Goal: Task Accomplishment & Management: Complete application form

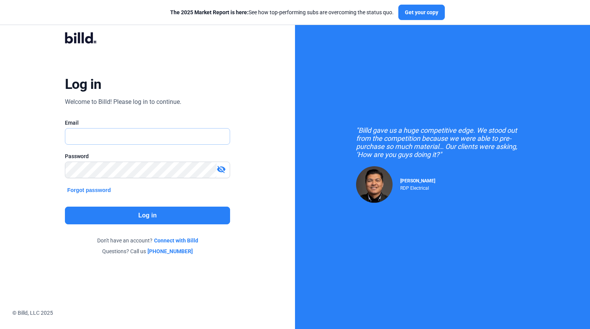
click at [155, 140] on input "text" at bounding box center [143, 136] width 156 height 16
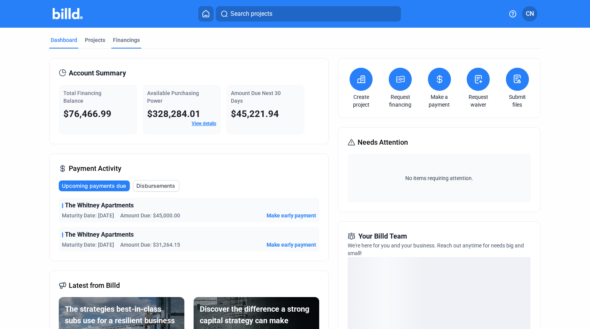
click at [129, 40] on div "Financings" at bounding box center [126, 40] width 27 height 8
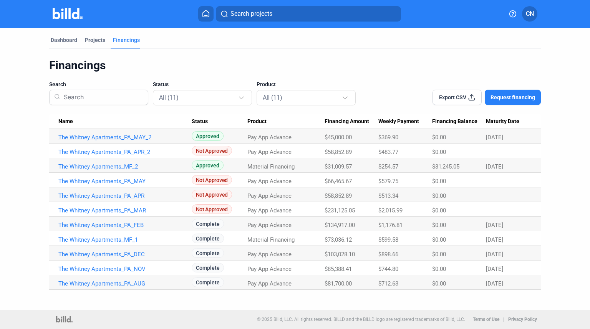
click at [117, 138] on link "The Whitney Apartments_PA_MAY_2" at bounding box center [124, 137] width 133 height 7
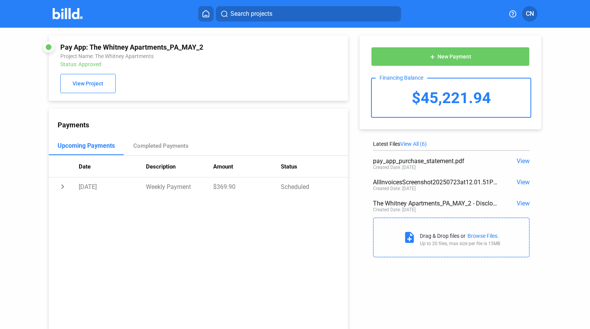
drag, startPoint x: 409, startPoint y: 95, endPoint x: 513, endPoint y: 101, distance: 104.3
click at [513, 101] on div "$45,221.94" at bounding box center [451, 97] width 159 height 38
click at [63, 186] on td "chevron_right" at bounding box center [64, 186] width 30 height 18
click at [413, 167] on div "Created Date: [DATE]" at bounding box center [394, 167] width 43 height 5
click at [521, 160] on span "View" at bounding box center [523, 160] width 13 height 7
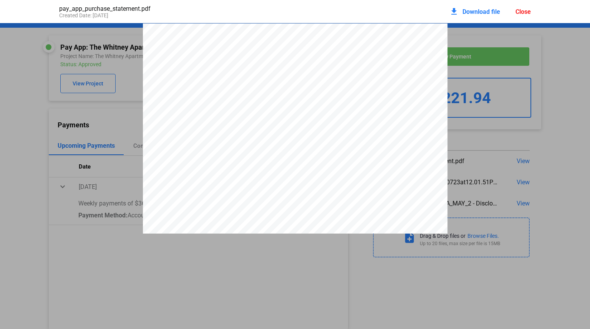
click at [520, 12] on div "Close" at bounding box center [523, 11] width 15 height 7
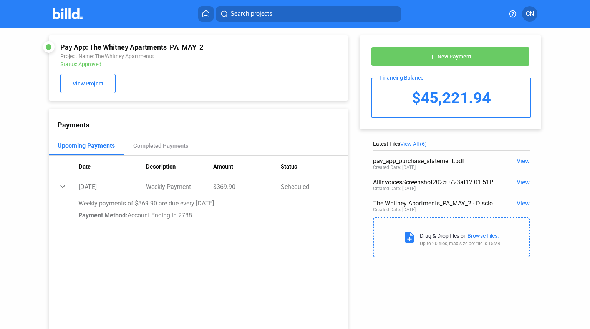
click at [62, 10] on img at bounding box center [68, 13] width 30 height 11
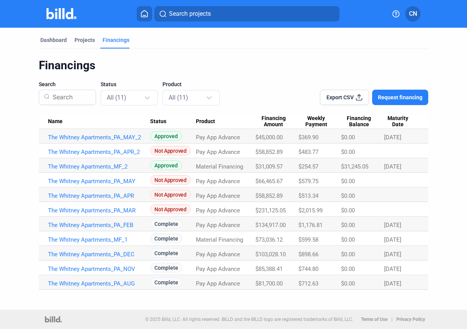
click at [167, 63] on div "Financings" at bounding box center [234, 65] width 390 height 15
click at [87, 42] on div "Projects" at bounding box center [85, 40] width 20 height 8
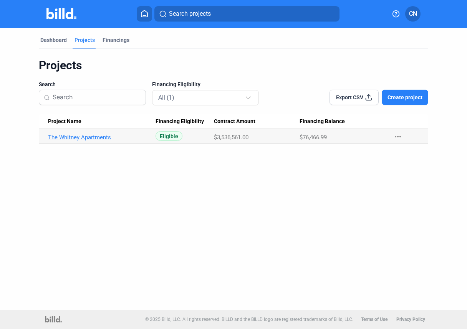
click at [77, 137] on link "The Whitney Apartments" at bounding box center [99, 137] width 103 height 7
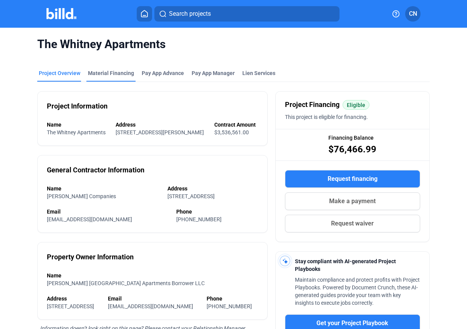
click at [121, 70] on div "Material Financing" at bounding box center [111, 73] width 46 height 8
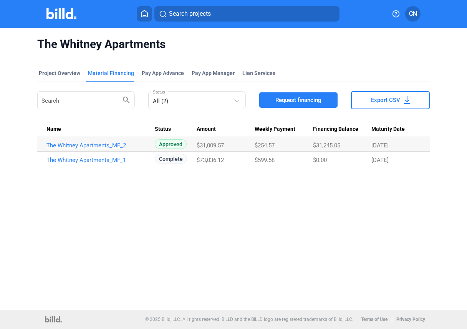
click at [89, 146] on link "The Whitney Apartments_MF_2" at bounding box center [98, 145] width 103 height 7
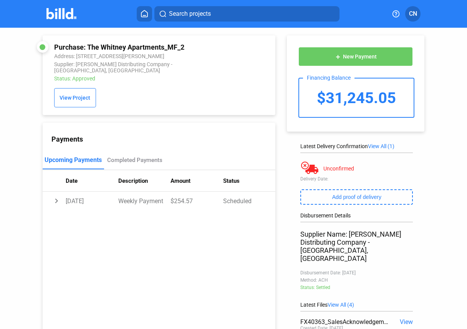
click at [382, 149] on span "View All (1)" at bounding box center [381, 146] width 27 height 6
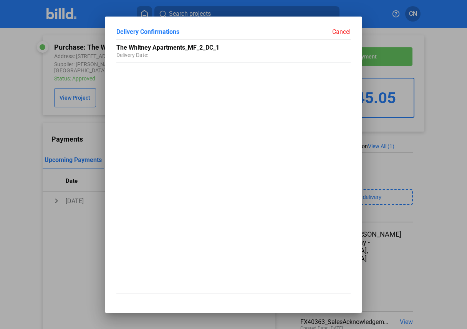
click at [341, 30] on div "Cancel" at bounding box center [292, 32] width 117 height 8
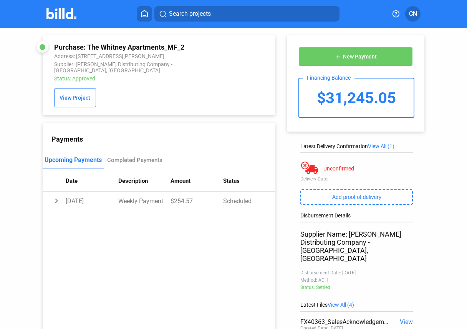
scroll to position [96, 0]
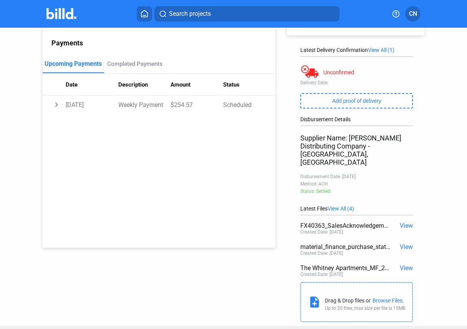
click at [339, 205] on span "View All (4)" at bounding box center [341, 208] width 27 height 6
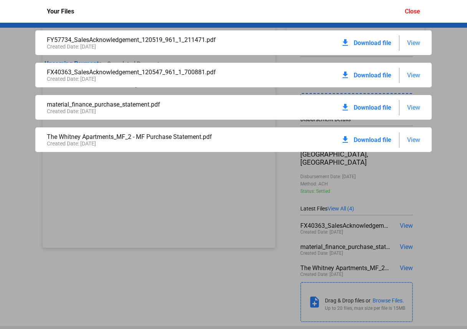
click at [408, 10] on div "Close" at bounding box center [412, 11] width 15 height 7
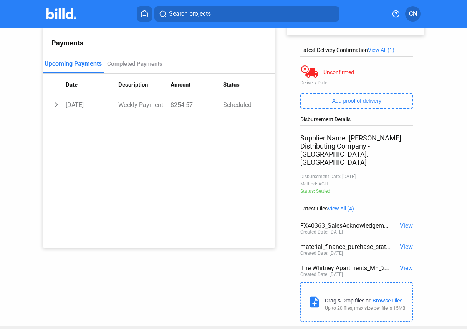
scroll to position [0, 0]
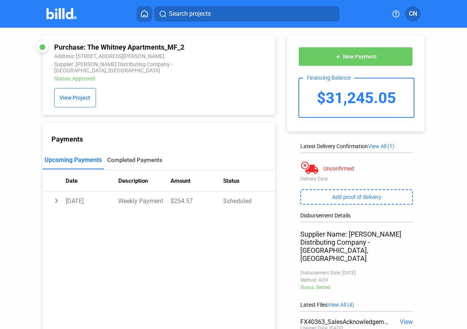
click at [130, 151] on div "Completed Payments" at bounding box center [135, 160] width 62 height 18
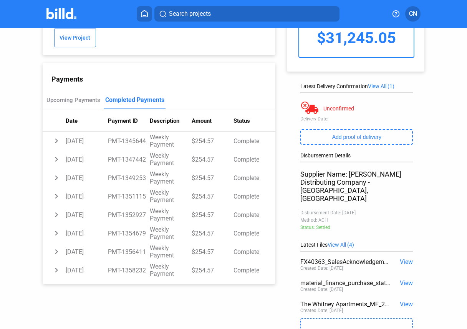
scroll to position [96, 0]
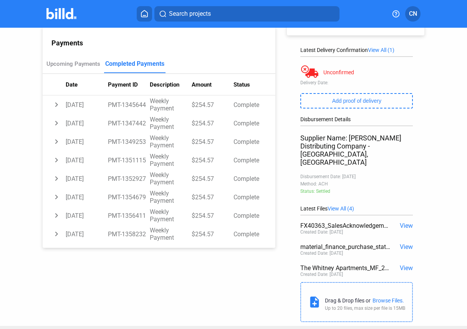
click at [345, 205] on span "View All (4)" at bounding box center [341, 208] width 27 height 6
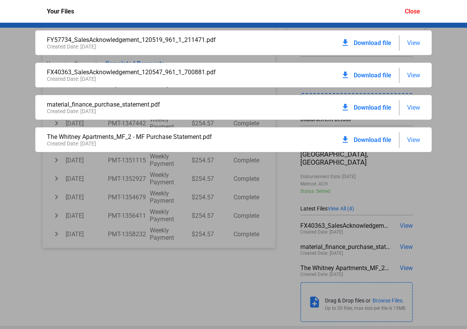
click at [413, 14] on div "Close" at bounding box center [412, 11] width 15 height 7
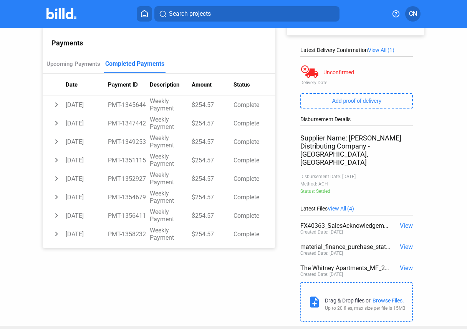
click at [64, 13] on img at bounding box center [62, 13] width 30 height 11
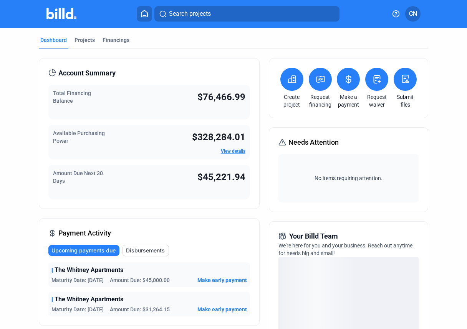
click at [375, 76] on icon at bounding box center [377, 79] width 10 height 9
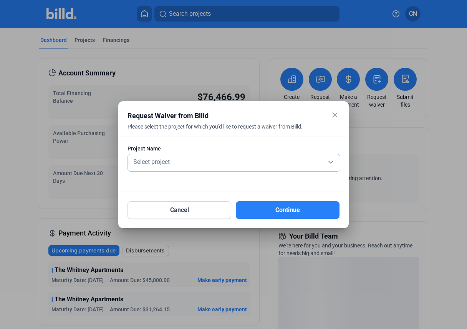
click at [243, 166] on div "Select project" at bounding box center [234, 161] width 204 height 11
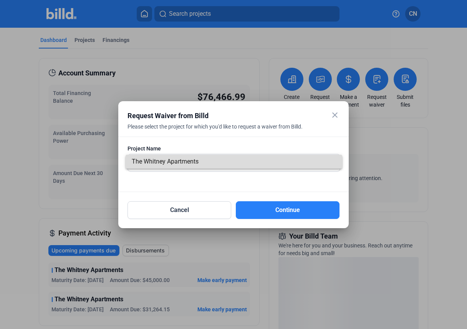
click at [243, 165] on span "The Whitney Apartments" at bounding box center [234, 162] width 204 height 14
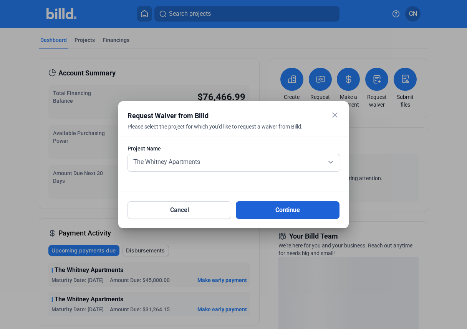
click at [280, 209] on button "Continue" at bounding box center [288, 210] width 104 height 18
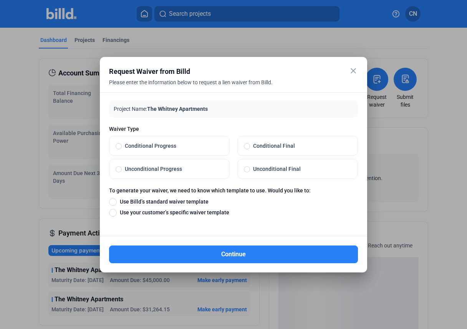
click at [303, 166] on span "Unconditional Final" at bounding box center [300, 169] width 101 height 8
click at [250, 166] on input "Unconditional Final" at bounding box center [247, 168] width 6 height 7
radio input "true"
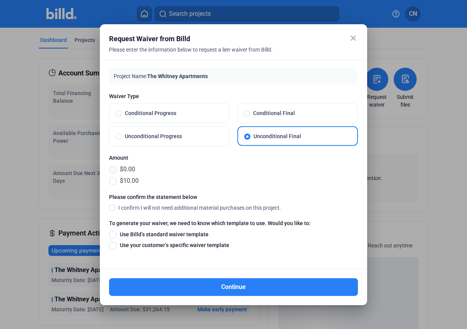
click at [111, 169] on span at bounding box center [113, 170] width 8 height 8
click at [111, 169] on input "$0.00" at bounding box center [113, 169] width 8 height 8
radio input "true"
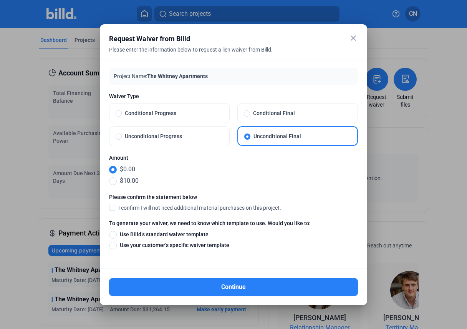
click at [111, 207] on span at bounding box center [112, 207] width 6 height 7
click at [0, 0] on input "I confirm I will not need additional material purchases on this project." at bounding box center [0, 0] width 0 height 0
click at [116, 243] on span at bounding box center [113, 245] width 8 height 8
click at [116, 243] on input "Use your customer’s specific waiver template" at bounding box center [113, 245] width 8 height 8
radio input "true"
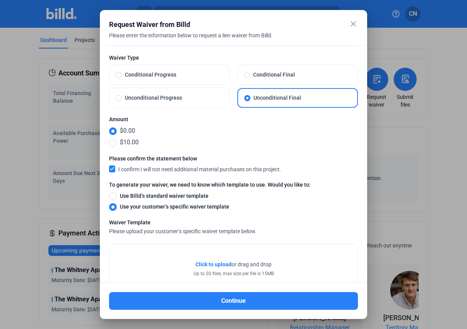
scroll to position [50, 0]
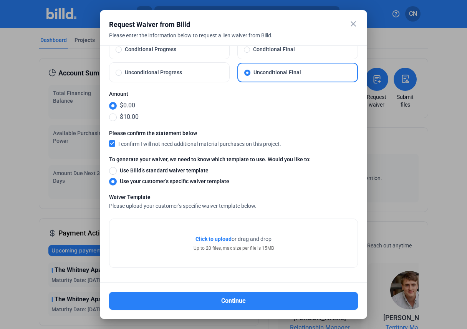
click at [362, 128] on div "Project Name: The Whitney Apartments Waiver Type Conditional Progress Condition…" at bounding box center [234, 163] width 268 height 237
click at [129, 104] on span "$0.00" at bounding box center [126, 105] width 18 height 9
click at [117, 104] on input "$0.00" at bounding box center [113, 105] width 8 height 8
click at [129, 104] on span "$0.00" at bounding box center [126, 105] width 18 height 9
click at [117, 104] on input "$0.00" at bounding box center [113, 105] width 8 height 8
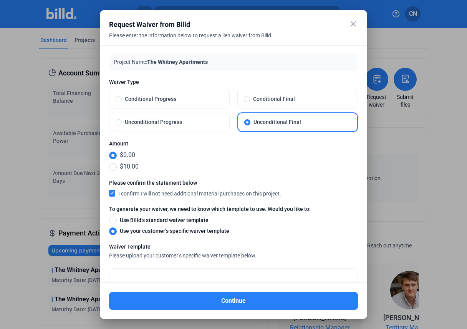
scroll to position [0, 0]
click at [116, 167] on span at bounding box center [113, 167] width 8 height 8
click at [116, 167] on input "$10.00" at bounding box center [113, 166] width 8 height 8
radio input "true"
click at [113, 154] on span at bounding box center [113, 155] width 8 height 8
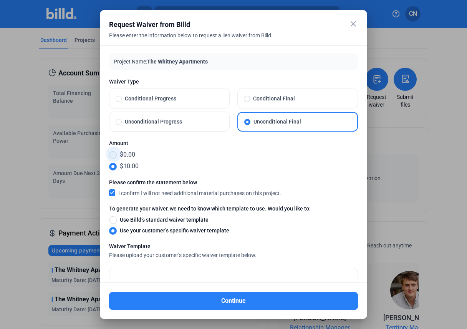
click at [113, 154] on input "$0.00" at bounding box center [113, 154] width 8 height 8
radio input "true"
click at [123, 153] on span "$0.00" at bounding box center [126, 154] width 18 height 9
click at [117, 153] on input "$0.00" at bounding box center [113, 154] width 8 height 8
click at [123, 153] on span "$0.00" at bounding box center [126, 154] width 18 height 9
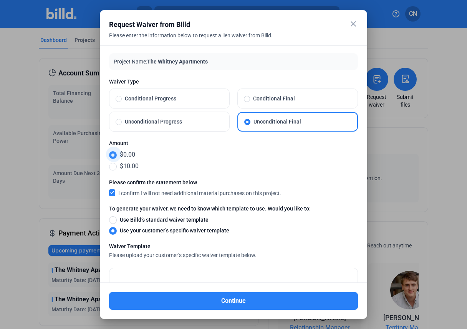
click at [117, 153] on input "$0.00" at bounding box center [113, 154] width 8 height 8
click at [109, 185] on mat-label "Please confirm the statement below" at bounding box center [195, 183] width 172 height 8
click at [110, 191] on span at bounding box center [112, 193] width 6 height 7
click at [0, 0] on input "I confirm I will not need additional material purchases on this project." at bounding box center [0, 0] width 0 height 0
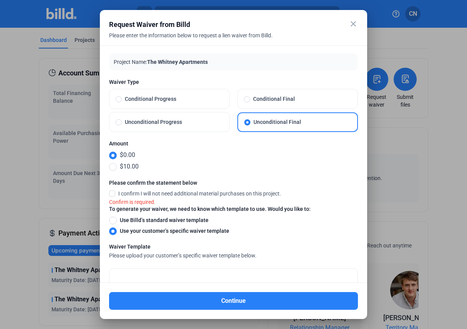
click at [113, 228] on span at bounding box center [112, 229] width 3 height 3
click at [113, 228] on input "Use your customer’s specific waiver template" at bounding box center [113, 230] width 8 height 8
click at [131, 156] on span "$0.00" at bounding box center [126, 154] width 18 height 9
click at [117, 156] on input "$0.00" at bounding box center [113, 155] width 8 height 8
click at [131, 156] on span "$0.00" at bounding box center [126, 154] width 18 height 9
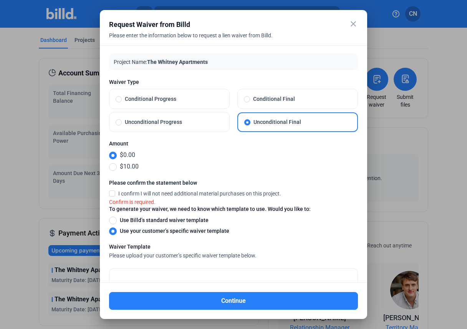
click at [117, 156] on input "$0.00" at bounding box center [113, 155] width 8 height 8
click at [131, 156] on span "$0.00" at bounding box center [126, 154] width 18 height 9
click at [117, 156] on input "$0.00" at bounding box center [113, 155] width 8 height 8
click at [279, 152] on label "$0.00" at bounding box center [233, 154] width 249 height 9
click at [117, 152] on input "$0.00" at bounding box center [113, 155] width 8 height 8
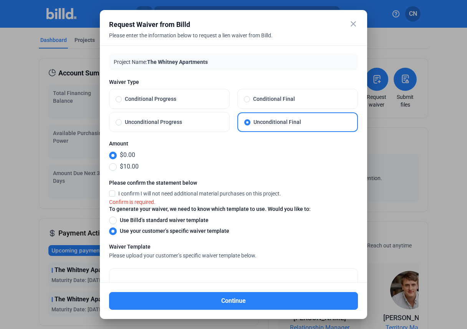
click at [354, 21] on mat-icon "close" at bounding box center [353, 23] width 9 height 9
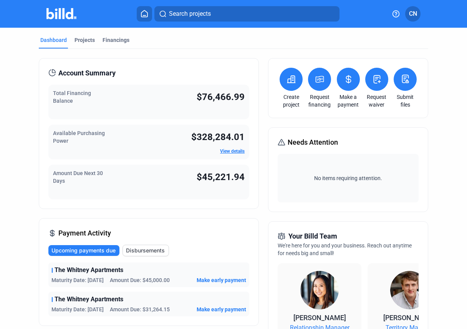
click at [376, 77] on icon at bounding box center [377, 79] width 7 height 8
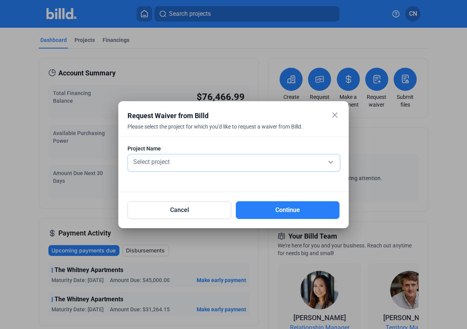
click at [258, 167] on div "Select project" at bounding box center [234, 162] width 204 height 17
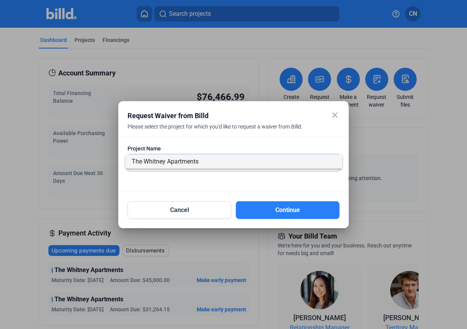
click at [258, 167] on span "The Whitney Apartments" at bounding box center [234, 162] width 204 height 14
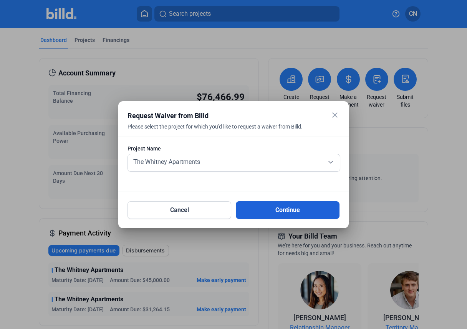
click at [276, 208] on button "Continue" at bounding box center [288, 210] width 104 height 18
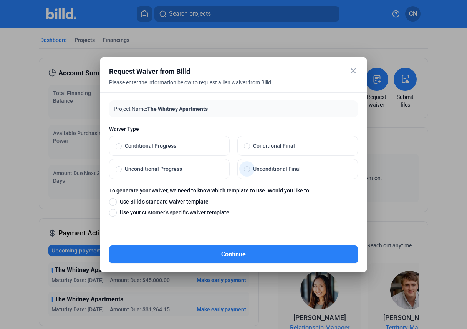
click at [246, 168] on span at bounding box center [247, 169] width 6 height 6
click at [246, 168] on input "Unconditional Final" at bounding box center [247, 168] width 6 height 7
radio input "true"
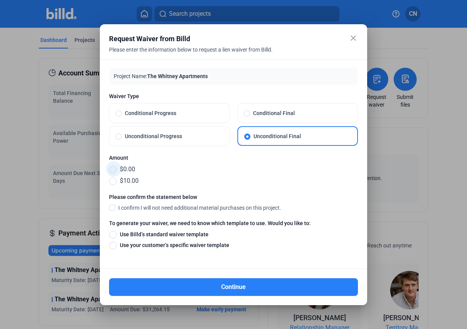
click at [113, 166] on span at bounding box center [113, 170] width 8 height 8
click at [113, 166] on input "$0.00" at bounding box center [113, 169] width 8 height 8
radio input "true"
click at [112, 205] on span at bounding box center [112, 207] width 6 height 7
click at [0, 0] on input "I confirm I will not need additional material purchases on this project." at bounding box center [0, 0] width 0 height 0
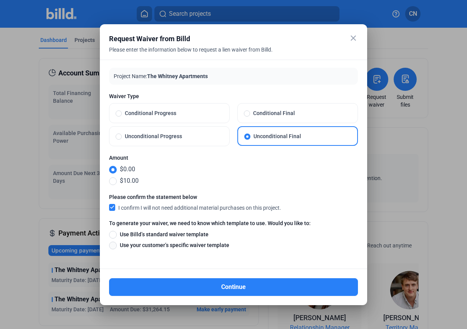
click at [114, 246] on span at bounding box center [113, 245] width 8 height 8
click at [114, 246] on input "Use your customer’s specific waiver template" at bounding box center [113, 245] width 8 height 8
radio input "true"
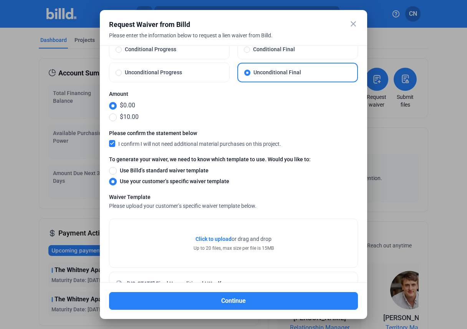
scroll to position [78, 0]
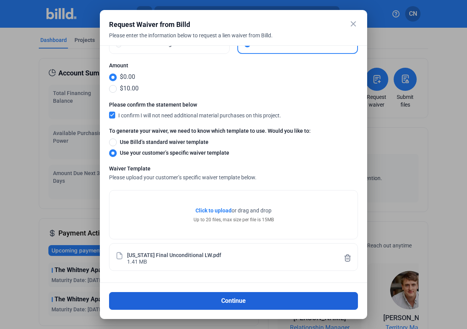
click at [253, 300] on button "Continue" at bounding box center [233, 301] width 249 height 18
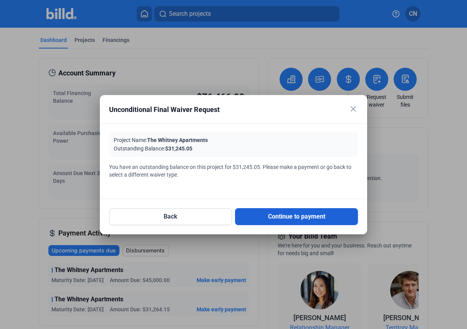
click at [281, 217] on button "Continue to payment" at bounding box center [296, 216] width 123 height 17
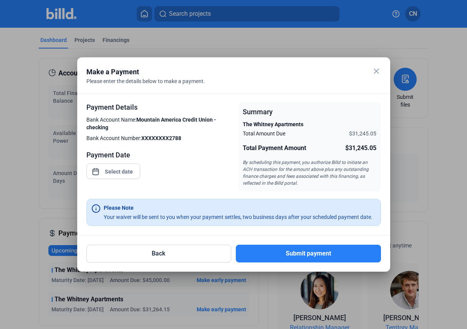
click at [376, 70] on mat-icon "close" at bounding box center [376, 70] width 9 height 9
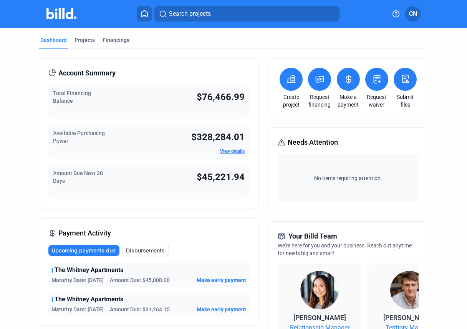
click at [349, 76] on icon at bounding box center [349, 79] width 10 height 9
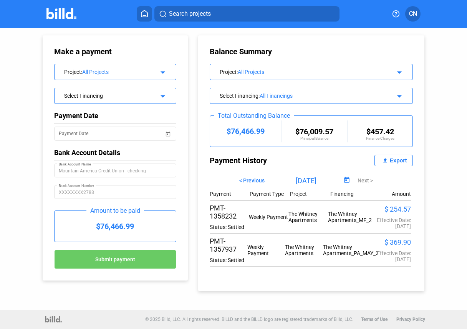
click at [160, 96] on mat-icon "arrow_drop_down" at bounding box center [161, 94] width 9 height 9
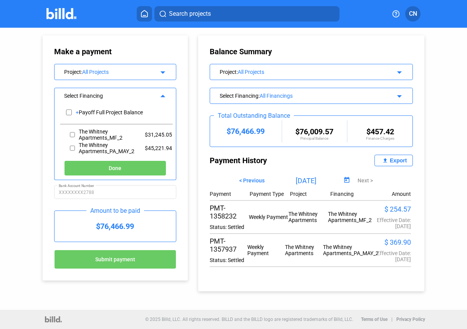
click at [137, 132] on div "$31,245.05" at bounding box center [152, 134] width 39 height 13
click at [69, 133] on div "The Whitney Apartments_MF_2" at bounding box center [96, 134] width 73 height 13
click at [73, 135] on input "checkbox" at bounding box center [72, 135] width 5 height 12
checkbox input "true"
click at [186, 143] on div "Make a payment Project : All Projects arrow_drop_down Select Financing arrow_dr…" at bounding box center [115, 157] width 145 height 245
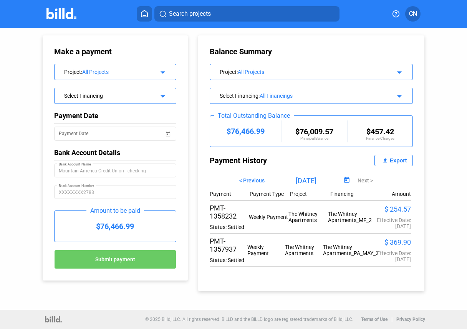
click at [99, 15] on div "Search projects" at bounding box center [238, 13] width 291 height 15
click at [145, 16] on icon at bounding box center [144, 13] width 6 height 7
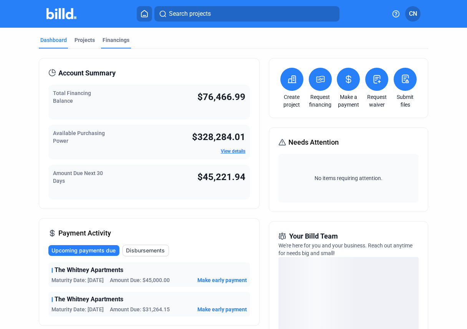
click at [108, 42] on div "Financings" at bounding box center [116, 40] width 27 height 8
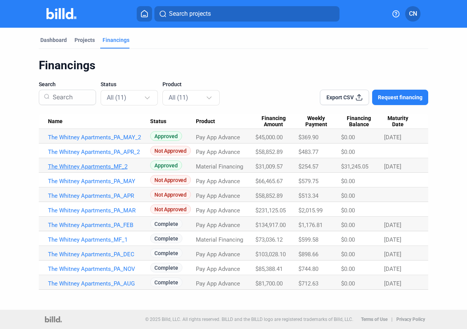
click at [109, 165] on link "The Whitney Apartments_MF_2" at bounding box center [99, 166] width 103 height 7
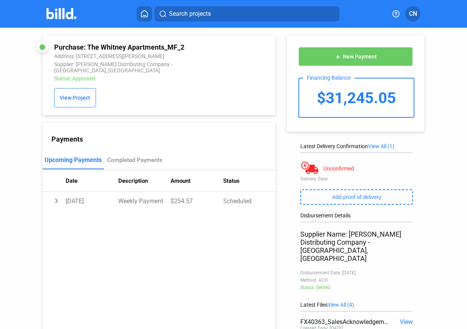
drag, startPoint x: 86, startPoint y: 46, endPoint x: 126, endPoint y: 45, distance: 39.6
click at [126, 45] on div "Purchase: The Whitney Apartments_MF_2" at bounding box center [138, 47] width 168 height 8
copy div "The Whitney"
click at [140, 156] on div "Completed Payments" at bounding box center [134, 159] width 55 height 7
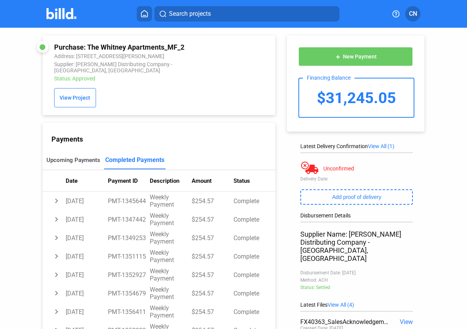
click at [90, 156] on div "Upcoming Payments" at bounding box center [74, 159] width 54 height 7
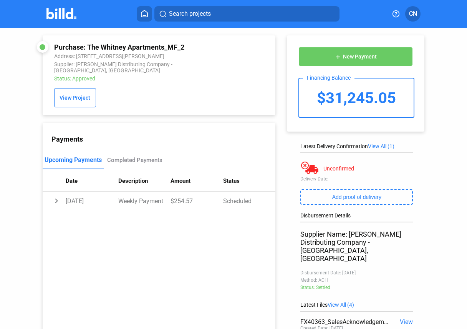
scroll to position [96, 0]
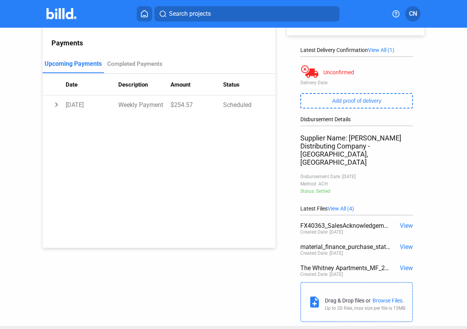
click at [404, 222] on span "View" at bounding box center [406, 225] width 13 height 7
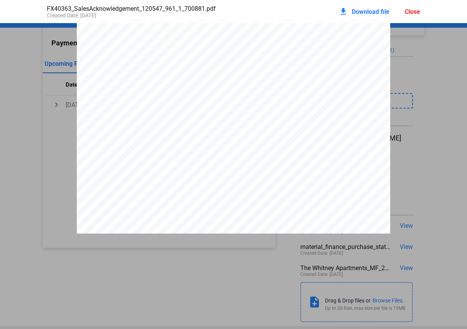
scroll to position [0, 0]
click at [419, 13] on div "Close" at bounding box center [412, 11] width 15 height 7
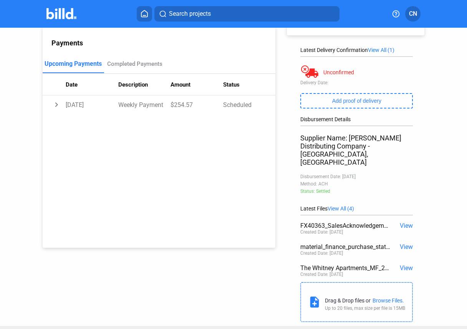
click at [409, 243] on span "View" at bounding box center [406, 246] width 13 height 7
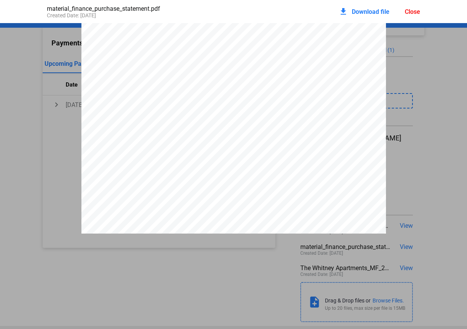
scroll to position [427, 0]
